Goal: Transaction & Acquisition: Purchase product/service

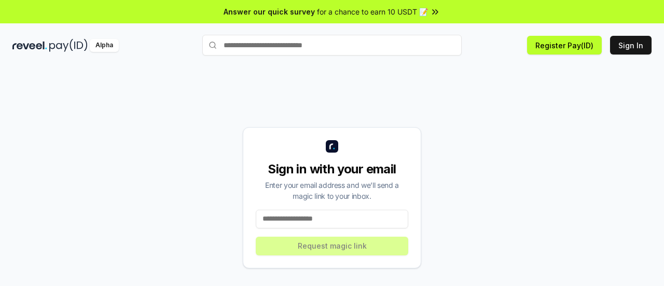
click at [546, 101] on div "Sign in with your email Enter your email address and we’ll send a magic link to…" at bounding box center [331, 197] width 639 height 236
click at [340, 213] on input at bounding box center [332, 219] width 153 height 19
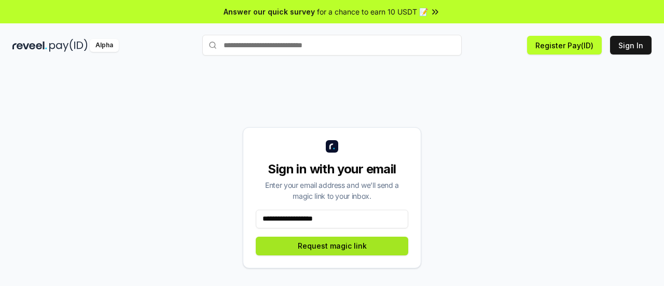
type input "**********"
click at [334, 247] on button "Request magic link" at bounding box center [332, 246] width 153 height 19
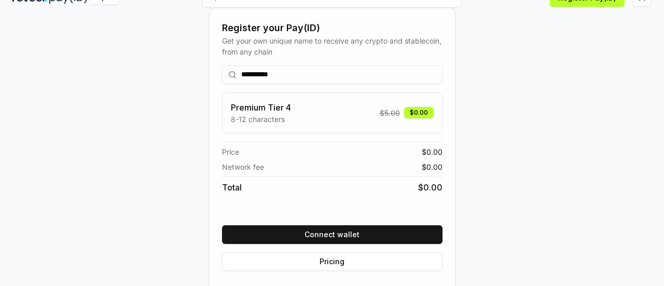
scroll to position [48, 0]
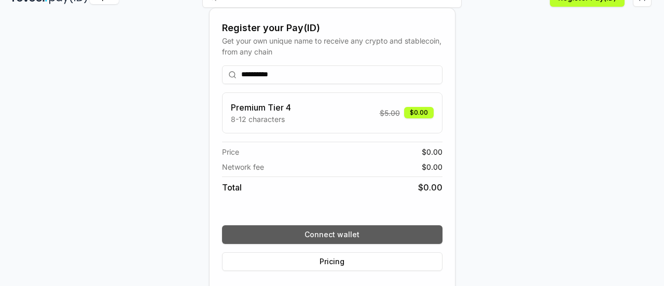
type input "**********"
click at [332, 232] on button "Connect wallet" at bounding box center [332, 234] width 220 height 19
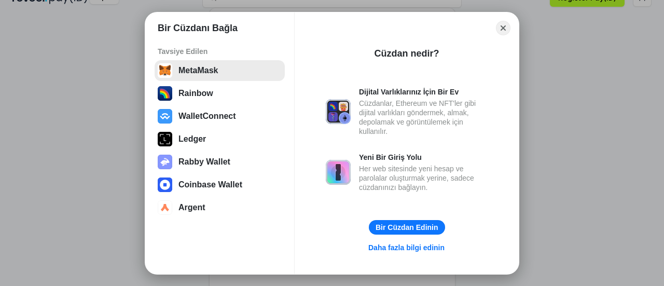
click at [210, 72] on button "MetaMask" at bounding box center [220, 70] width 130 height 21
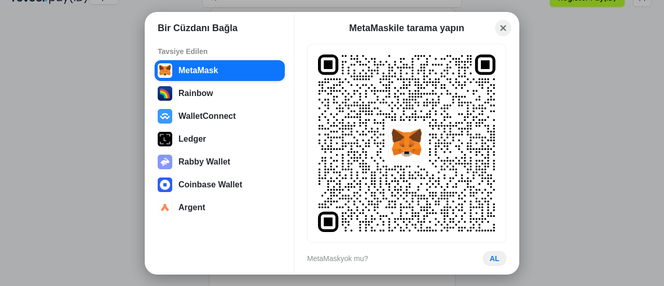
click at [501, 30] on button "Close" at bounding box center [503, 28] width 16 height 16
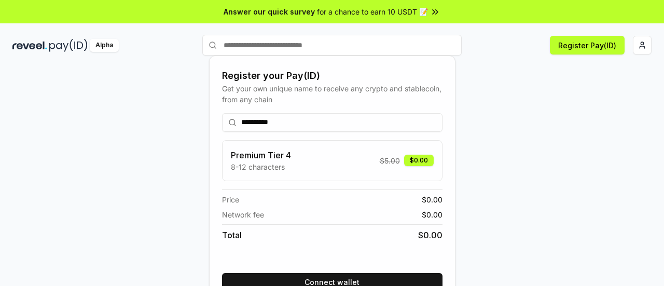
scroll to position [43, 0]
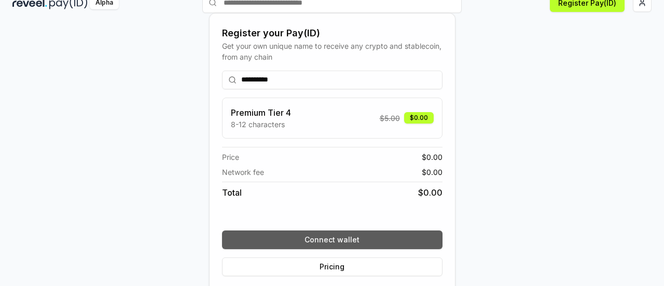
type input "**********"
click at [354, 237] on button "Connect wallet" at bounding box center [332, 239] width 220 height 19
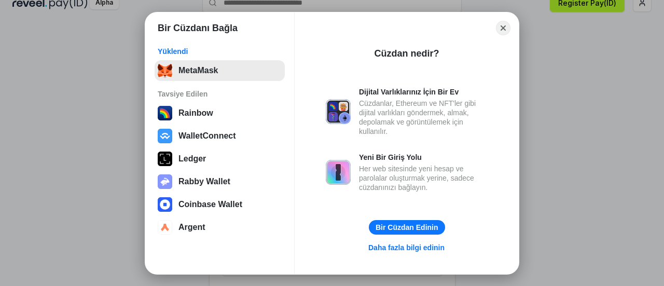
click at [217, 71] on button "MetaMask" at bounding box center [220, 70] width 130 height 21
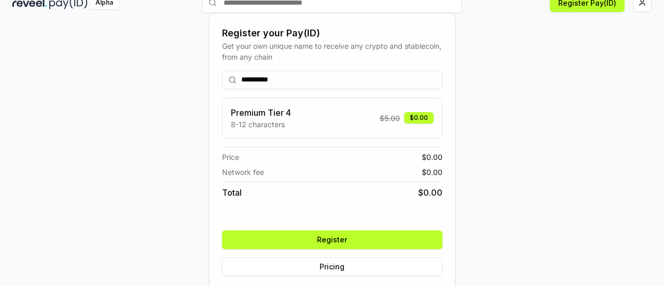
click at [397, 238] on button "Register" at bounding box center [332, 239] width 220 height 19
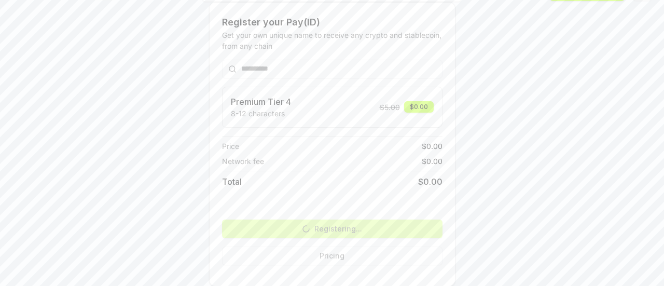
scroll to position [53, 0]
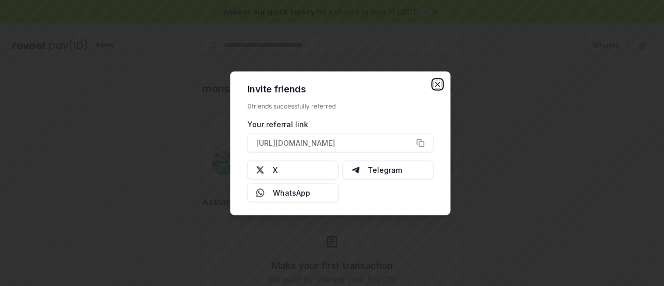
click at [437, 85] on icon "button" at bounding box center [438, 84] width 8 height 8
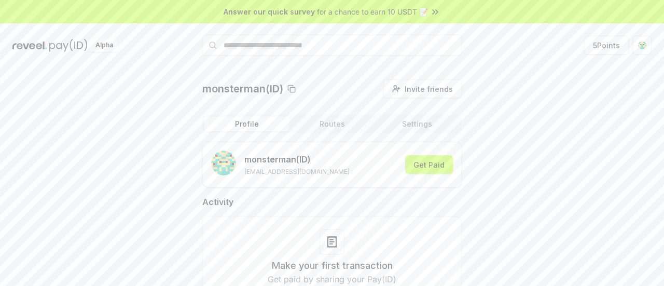
click at [292, 91] on icon at bounding box center [291, 89] width 8 height 8
click at [430, 169] on button "Get Paid" at bounding box center [429, 164] width 48 height 19
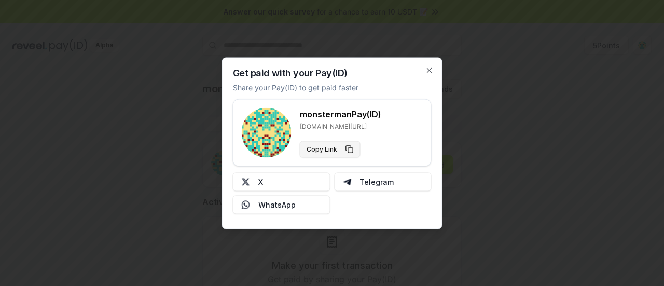
click at [350, 149] on button "Copy Link" at bounding box center [330, 149] width 61 height 17
click at [431, 70] on icon "button" at bounding box center [429, 70] width 8 height 8
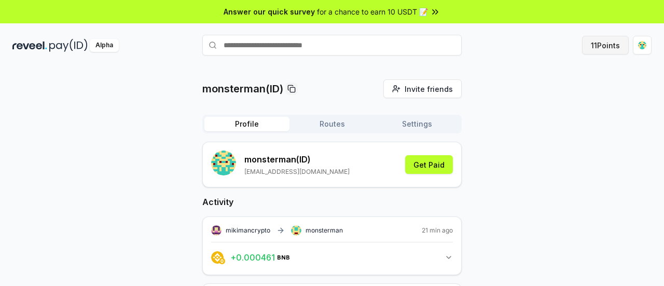
click at [599, 48] on button "11 Points" at bounding box center [605, 45] width 47 height 19
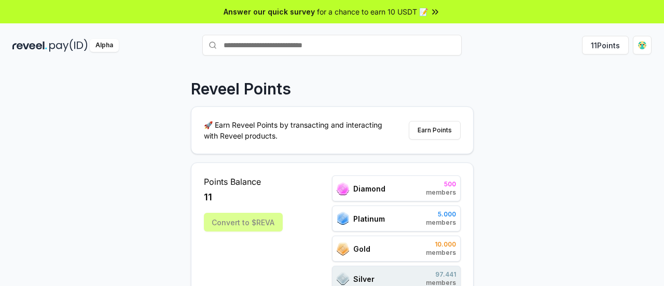
click at [358, 46] on input "text" at bounding box center [331, 45] width 259 height 21
type input "**********"
click at [445, 69] on span "Pay" at bounding box center [447, 66] width 20 height 16
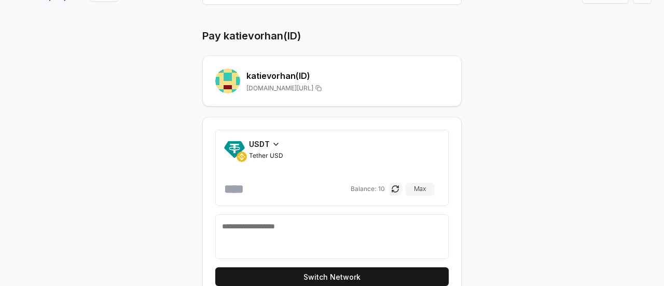
scroll to position [51, 0]
click at [423, 185] on button "Max" at bounding box center [420, 189] width 29 height 12
type input "**"
click at [358, 236] on textarea at bounding box center [332, 236] width 220 height 31
type textarea "*********"
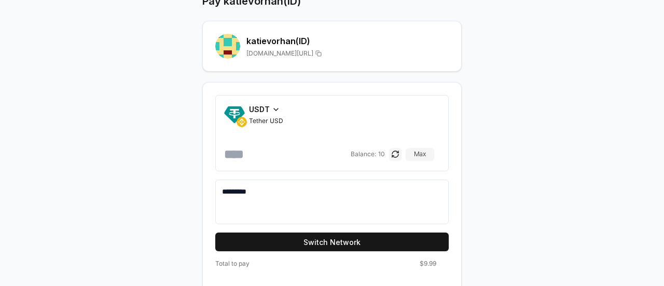
scroll to position [87, 0]
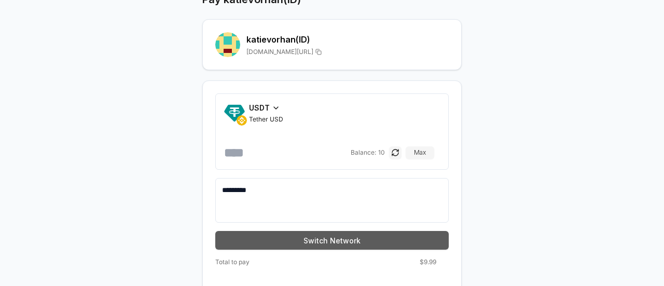
click at [365, 242] on button "Switch Network" at bounding box center [331, 240] width 233 height 19
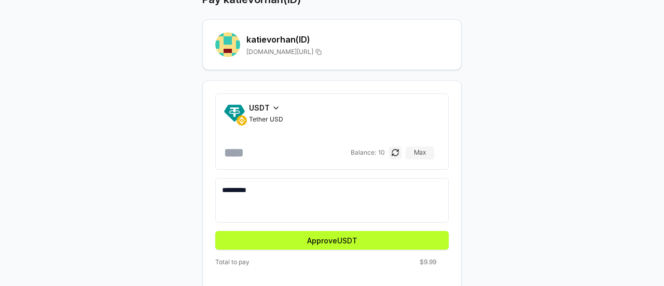
click at [547, 74] on div "Pay katievorhan(ID) katievorhan (ID) reveel.id/pay/katievorhan USDT Tether USD …" at bounding box center [332, 141] width 622 height 299
click at [541, 82] on div "Pay katievorhan(ID) katievorhan (ID) reveel.id/pay/katievorhan USDT Tether USD …" at bounding box center [332, 141] width 622 height 299
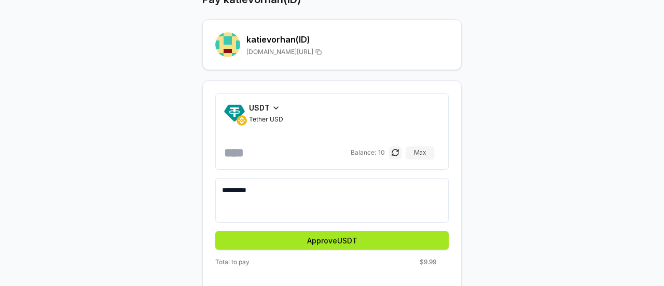
click at [320, 239] on button "Approve USDT" at bounding box center [331, 240] width 233 height 19
click at [360, 239] on button "Pay" at bounding box center [331, 240] width 233 height 19
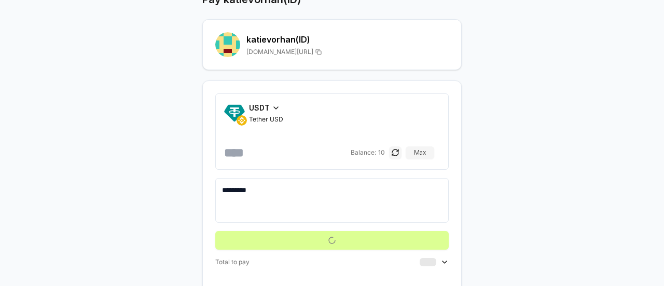
scroll to position [30, 0]
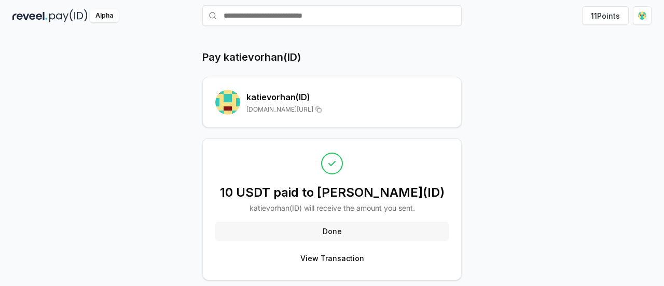
click at [366, 224] on button "Done" at bounding box center [331, 230] width 233 height 19
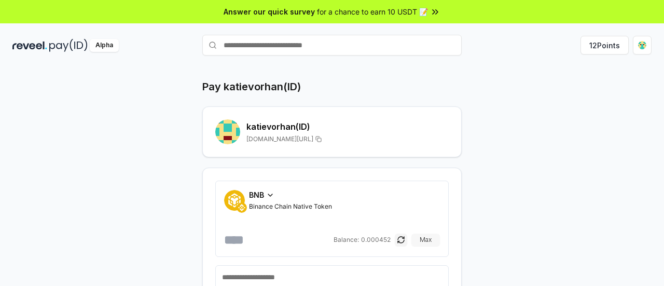
click at [425, 238] on button "Max" at bounding box center [425, 239] width 29 height 12
click at [273, 240] on input "*********" at bounding box center [277, 239] width 107 height 17
type input "*********"
click at [489, 211] on div "Pay katievorhan(ID) katievorhan (ID) reveel.id/pay/katievorhan BNB Binance Chai…" at bounding box center [332, 228] width 622 height 299
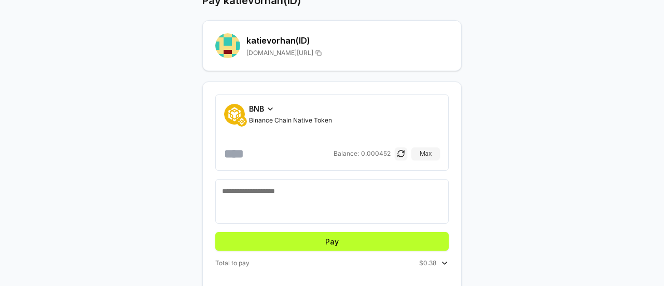
scroll to position [86, 0]
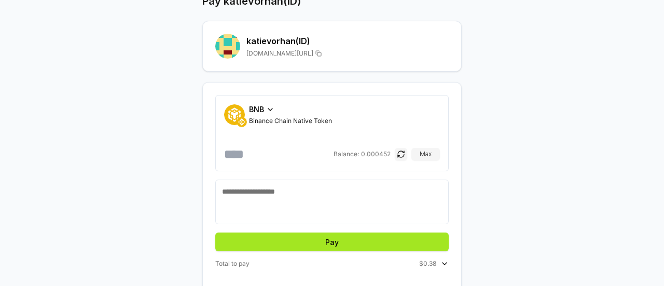
click at [364, 239] on button "Pay" at bounding box center [331, 241] width 233 height 19
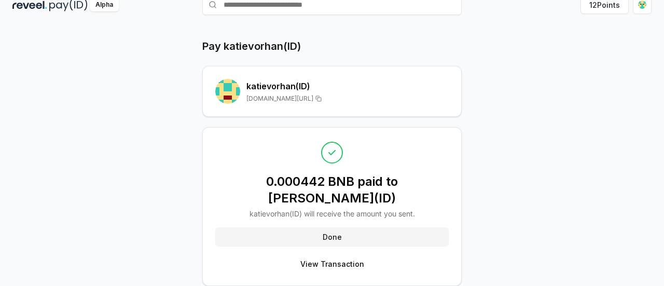
scroll to position [30, 0]
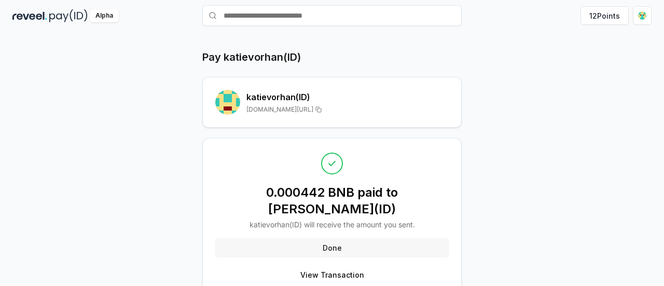
click at [392, 238] on button "Done" at bounding box center [331, 247] width 233 height 19
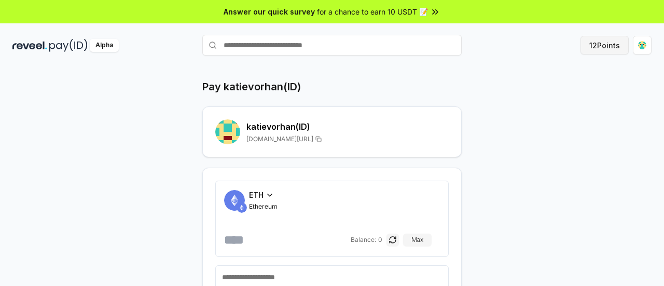
click at [604, 42] on button "12 Points" at bounding box center [604, 45] width 48 height 19
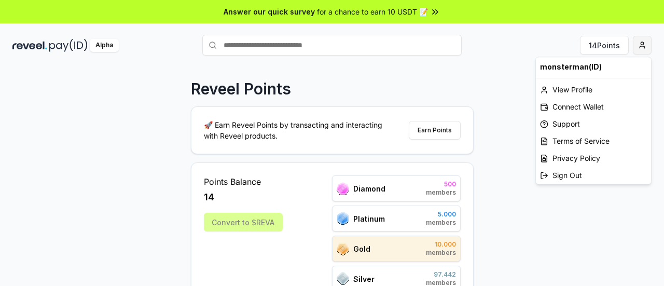
click at [641, 47] on html "Answer our quick survey for a chance to earn 10 USDT 📝 Alpha 14 Points Reveel P…" at bounding box center [332, 143] width 664 height 286
click at [582, 91] on div "View Profile" at bounding box center [593, 89] width 115 height 17
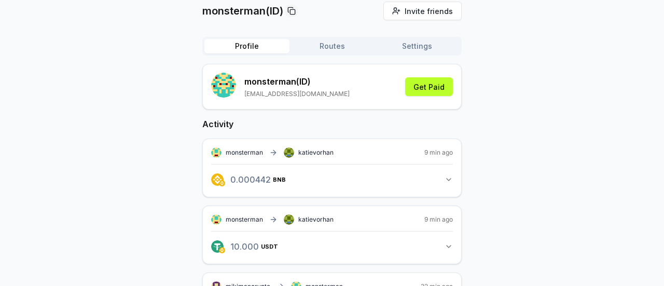
scroll to position [79, 0]
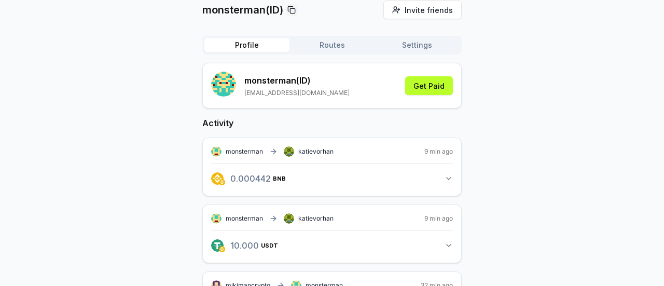
click at [448, 177] on icon "button" at bounding box center [449, 178] width 8 height 8
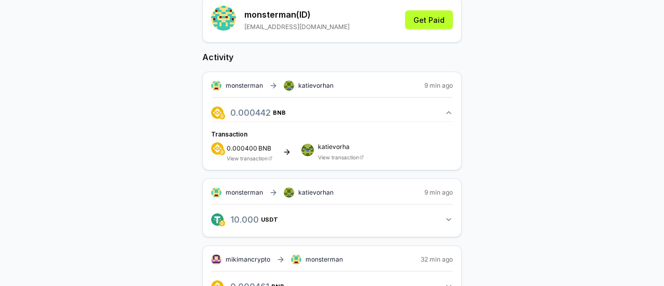
scroll to position [145, 0]
click at [449, 217] on icon "button" at bounding box center [449, 219] width 8 height 8
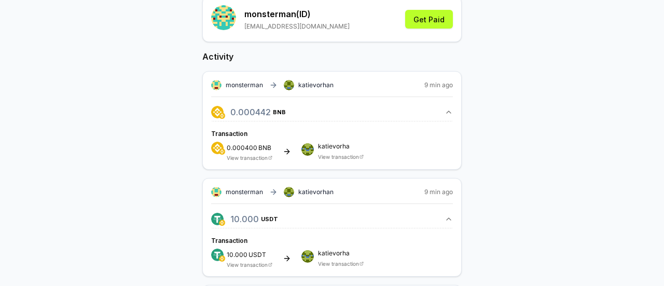
scroll to position [217, 0]
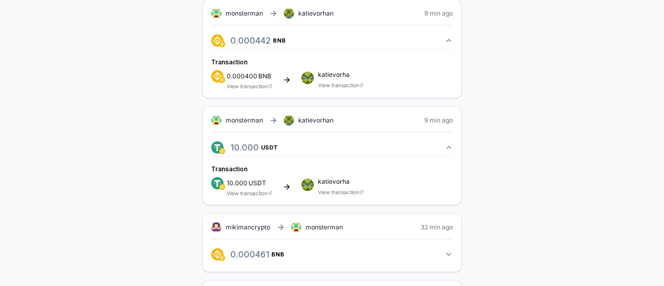
click at [351, 189] on link "View transaction" at bounding box center [338, 192] width 41 height 6
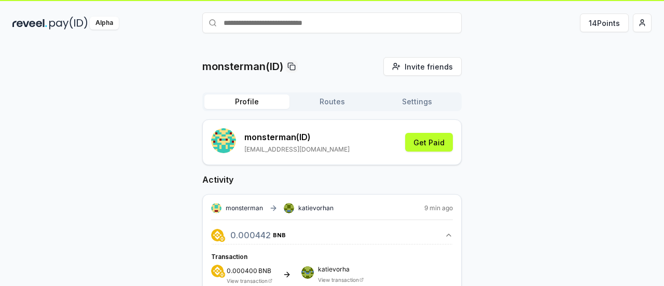
scroll to position [0, 0]
